Goal: Navigation & Orientation: Find specific page/section

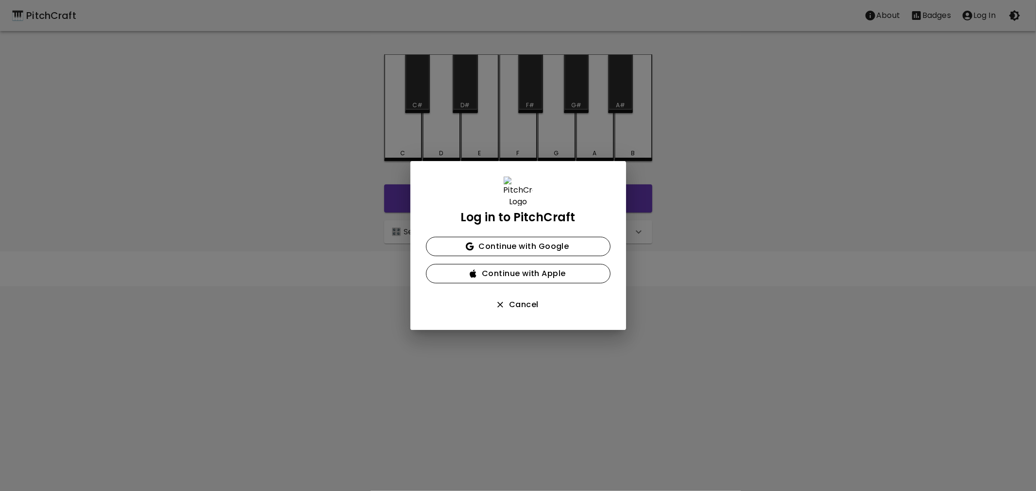
drag, startPoint x: 662, startPoint y: 91, endPoint x: 786, endPoint y: 8, distance: 148.8
click at [662, 91] on div "Log in to PitchCraft Continue with Google Continue with Apple Cancel" at bounding box center [518, 245] width 1036 height 491
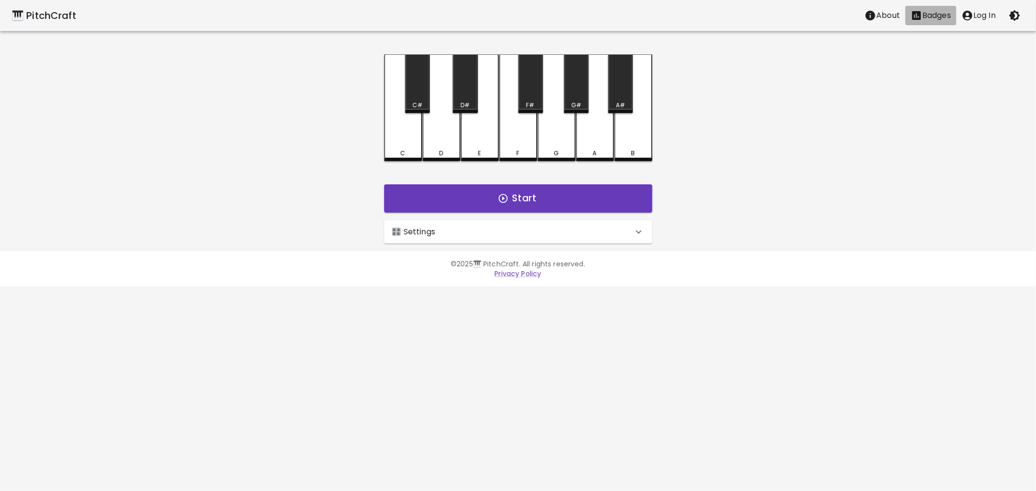
click at [929, 17] on p "Badges" at bounding box center [936, 16] width 29 height 12
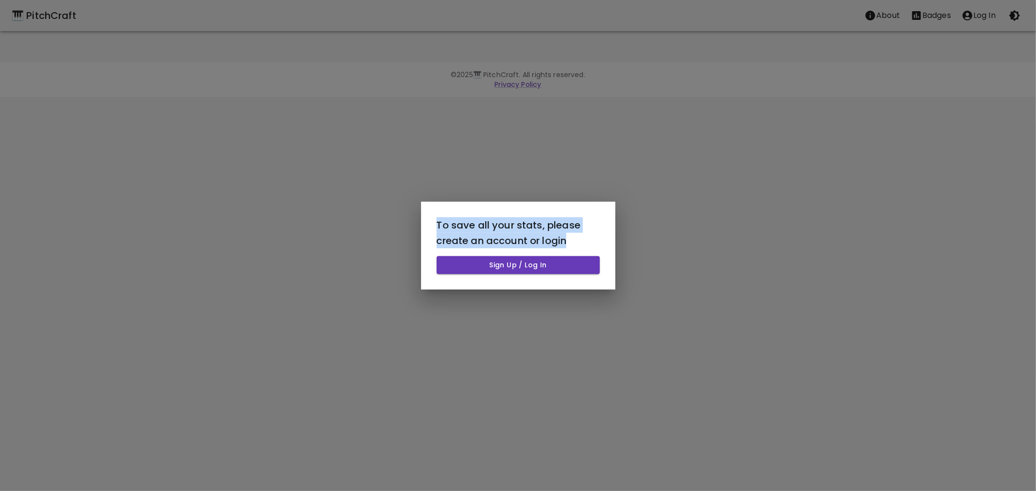
drag, startPoint x: 437, startPoint y: 222, endPoint x: 578, endPoint y: 238, distance: 142.2
click at [578, 238] on h2 "To save all your stats, please create an account or login" at bounding box center [518, 233] width 163 height 31
click at [521, 157] on div at bounding box center [518, 245] width 1036 height 491
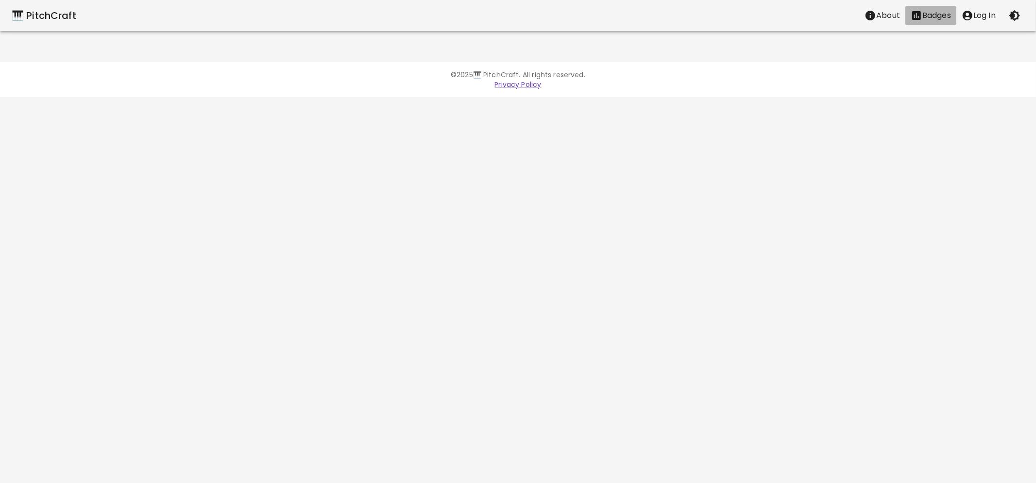
click at [922, 12] on p "Badges" at bounding box center [936, 16] width 29 height 12
click at [919, 15] on icon "Stats" at bounding box center [916, 16] width 12 height 12
click at [870, 16] on icon "About" at bounding box center [870, 16] width 10 height 10
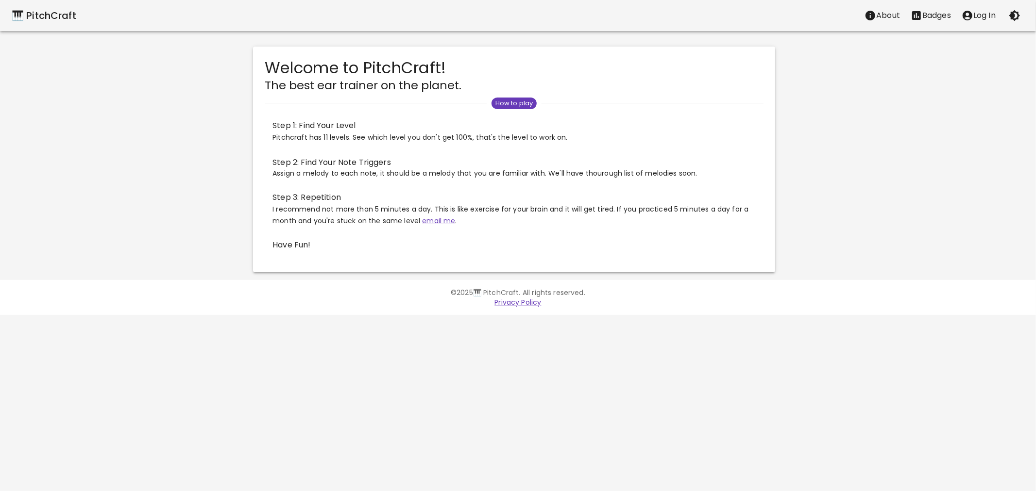
click at [59, 12] on div "🎹 PitchCraft" at bounding box center [44, 16] width 65 height 16
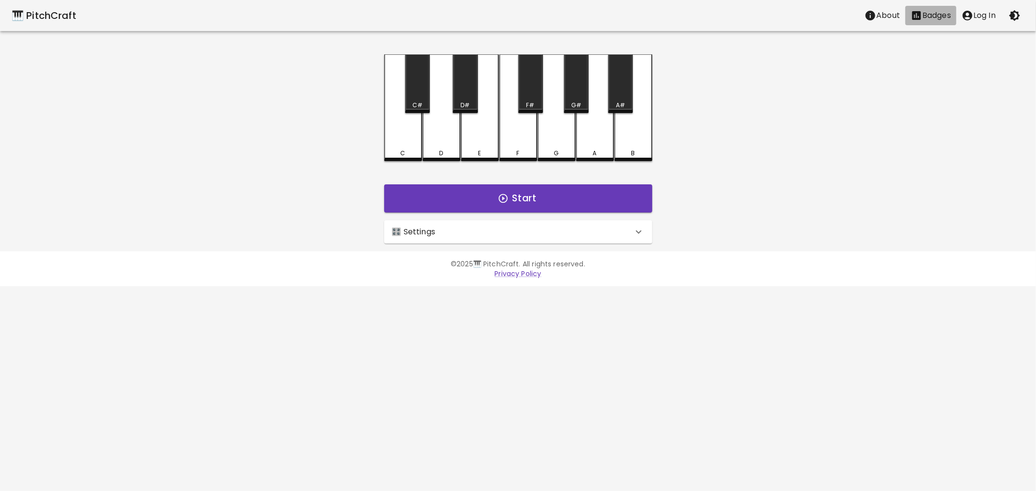
click at [935, 18] on p "Badges" at bounding box center [936, 16] width 29 height 12
